Goal: Navigation & Orientation: Find specific page/section

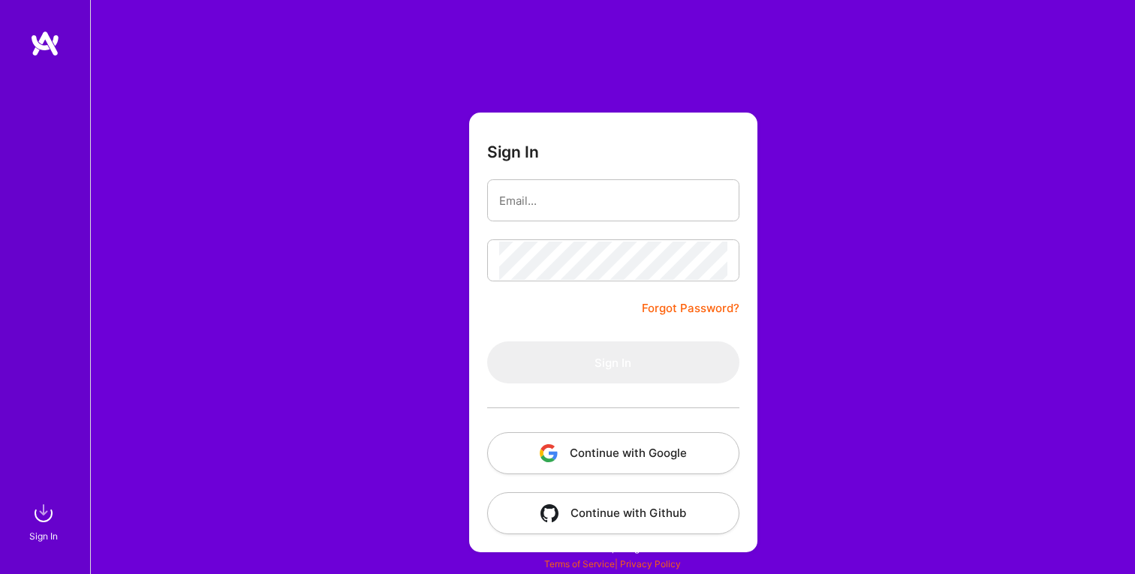
click at [643, 453] on button "Continue with Google" at bounding box center [613, 453] width 252 height 42
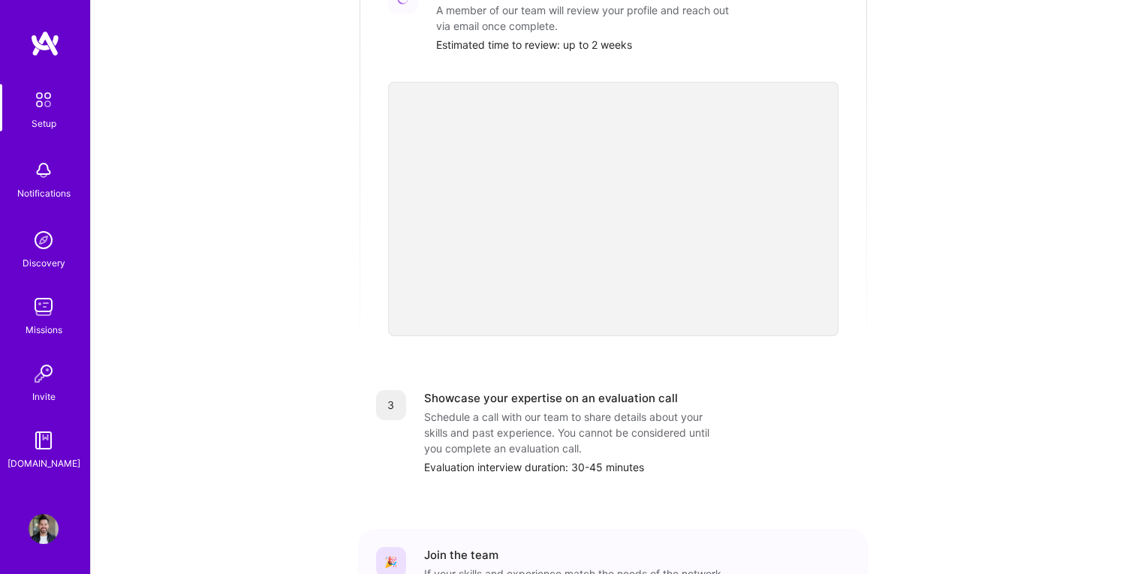
scroll to position [517, 0]
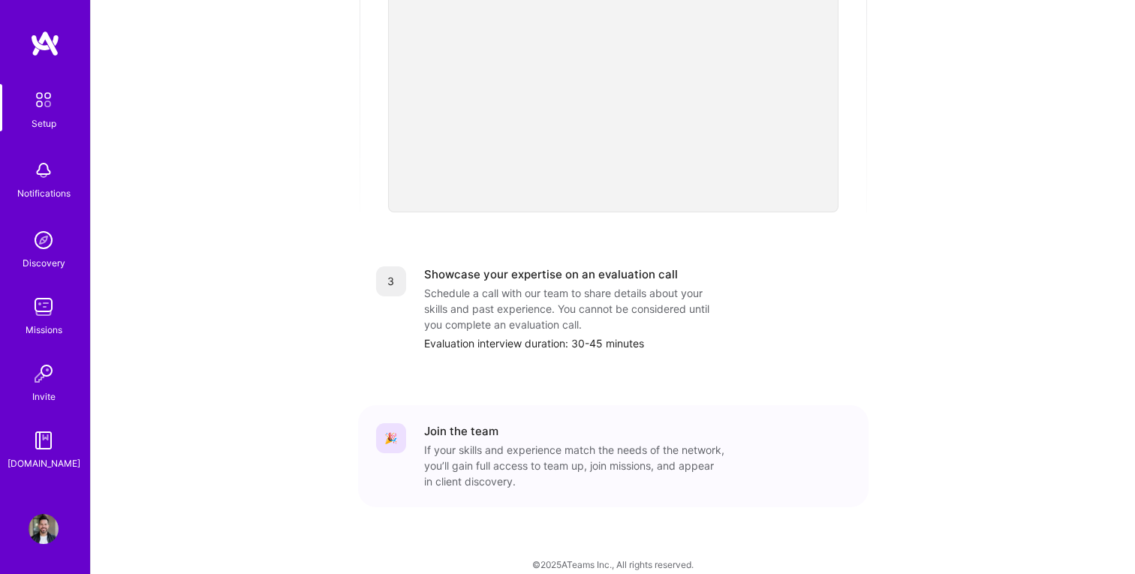
click at [43, 309] on img at bounding box center [44, 307] width 30 height 30
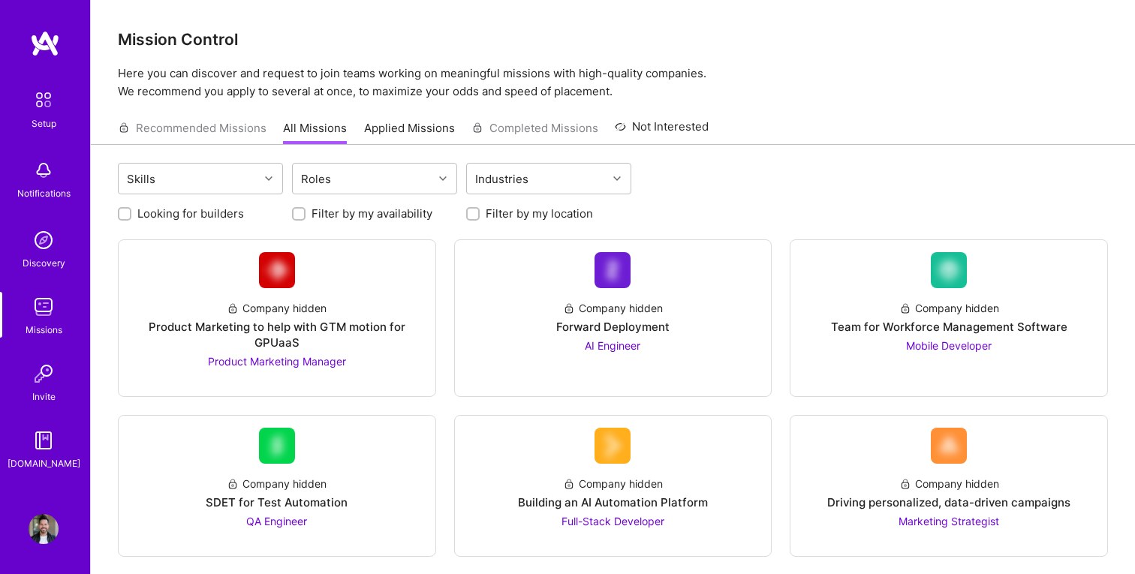
click at [29, 244] on img at bounding box center [44, 240] width 30 height 30
